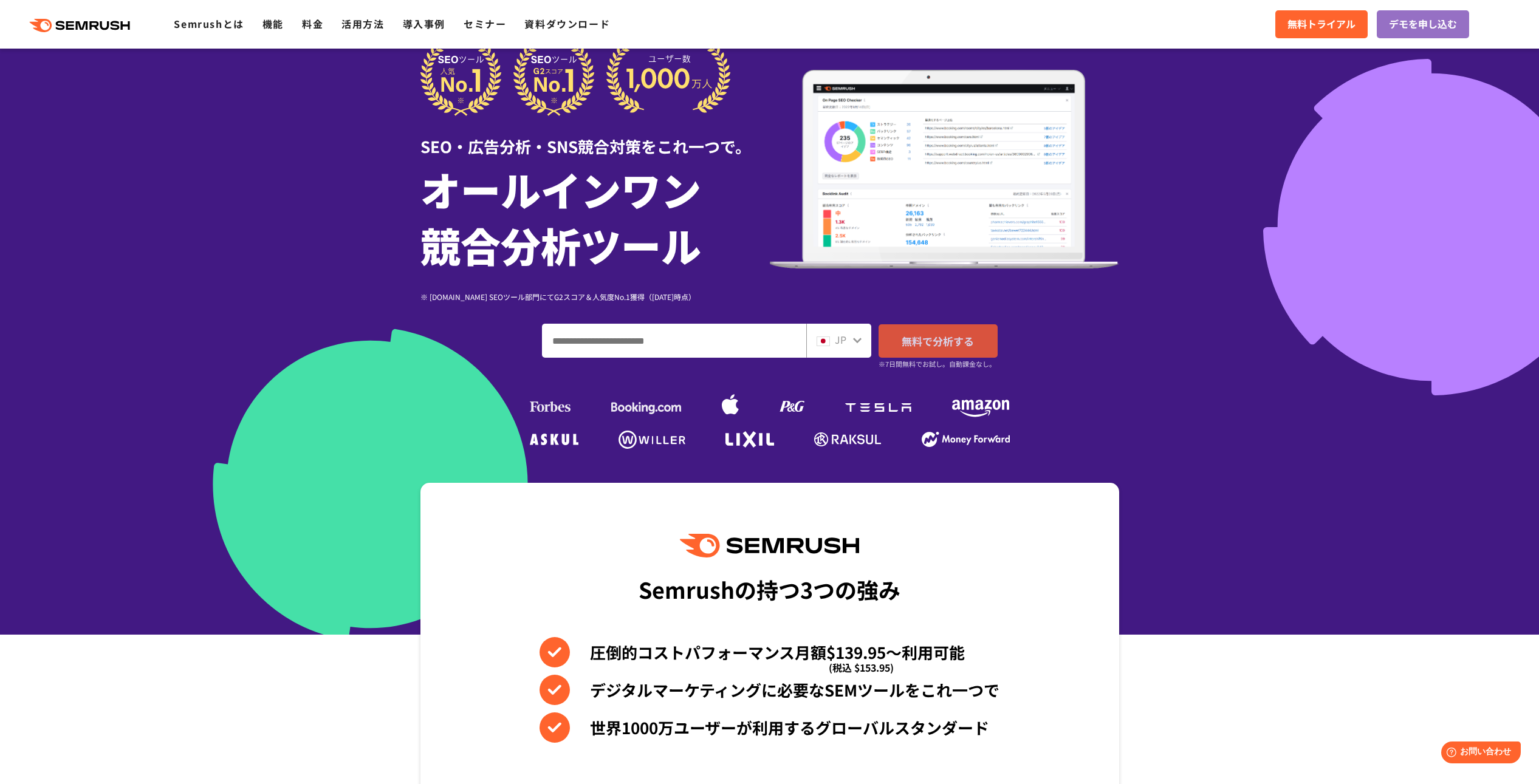
click at [915, 344] on span "無料で分析する" at bounding box center [938, 340] width 72 height 15
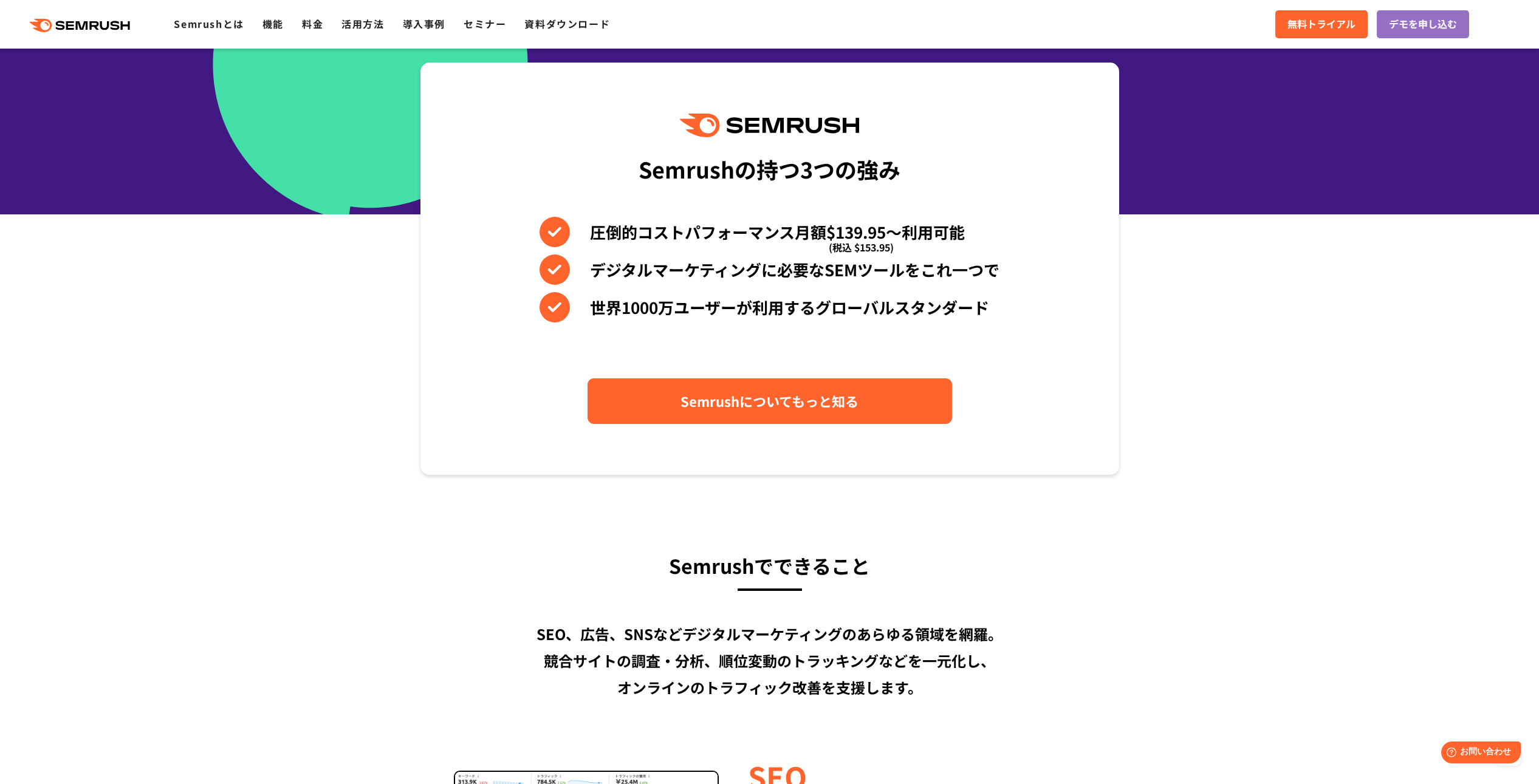
click at [895, 379] on link "Semrushについてもっと知る" at bounding box center [770, 401] width 364 height 46
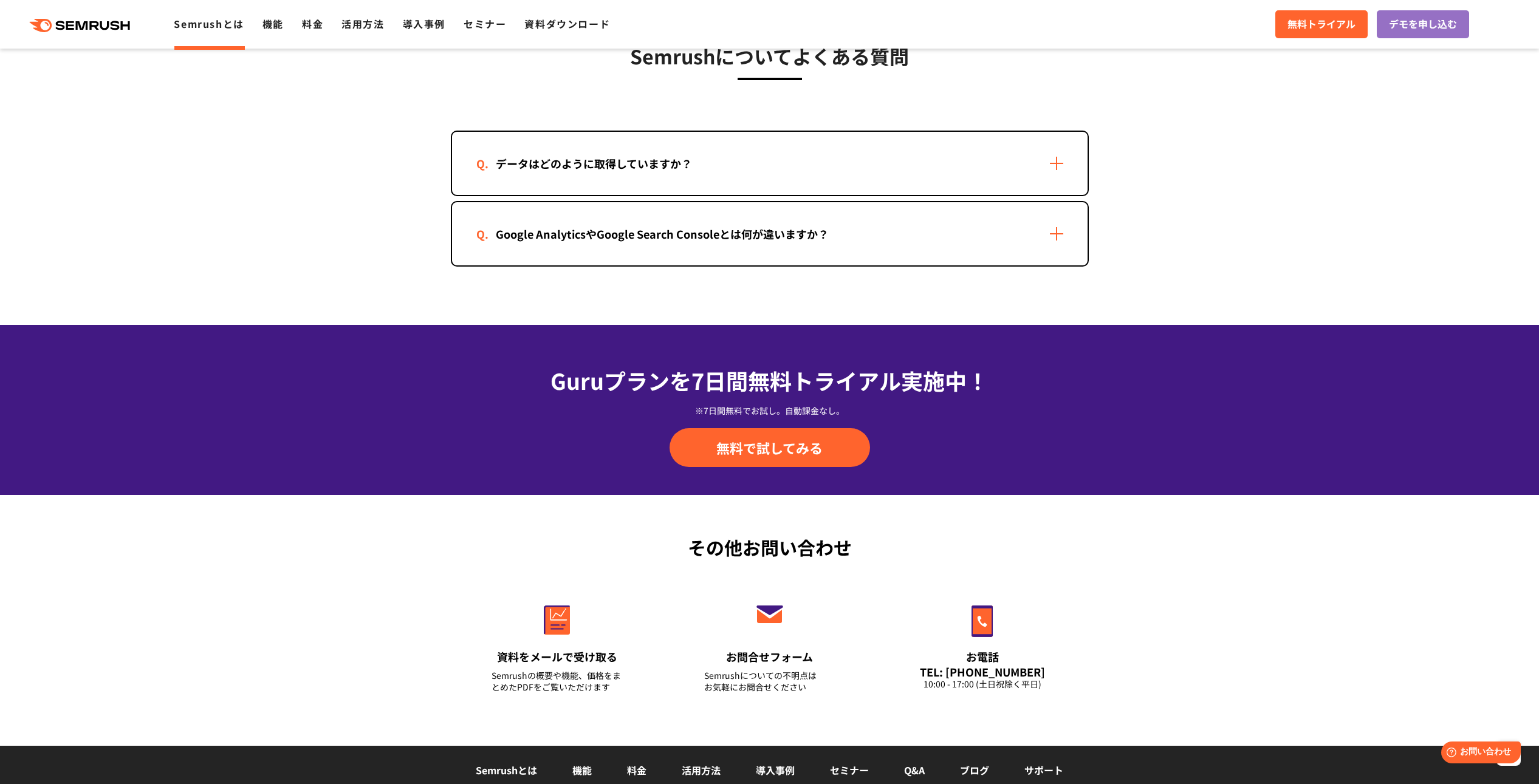
scroll to position [2688, 0]
